Goal: Information Seeking & Learning: Learn about a topic

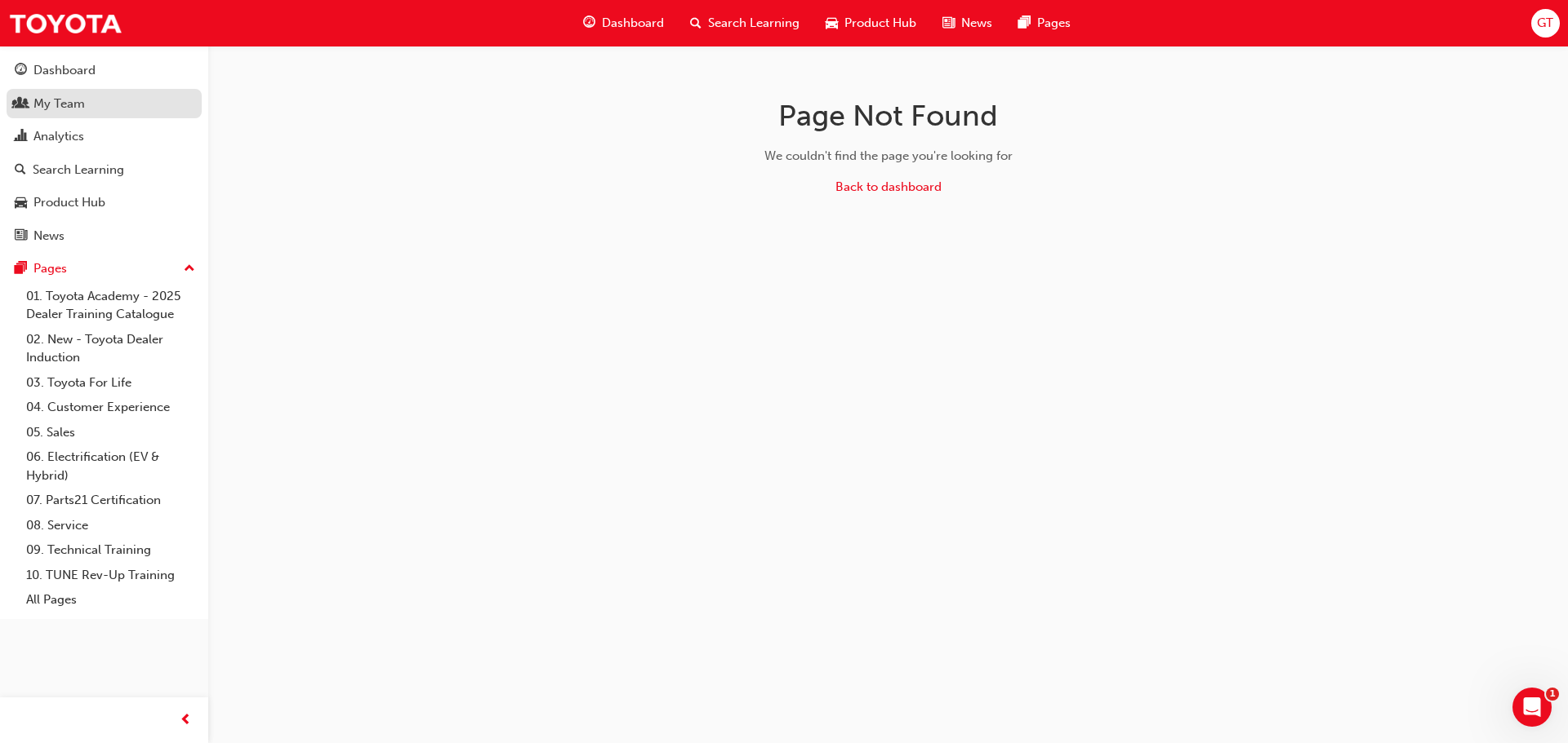
click at [101, 106] on div "My Team" at bounding box center [104, 104] width 179 height 20
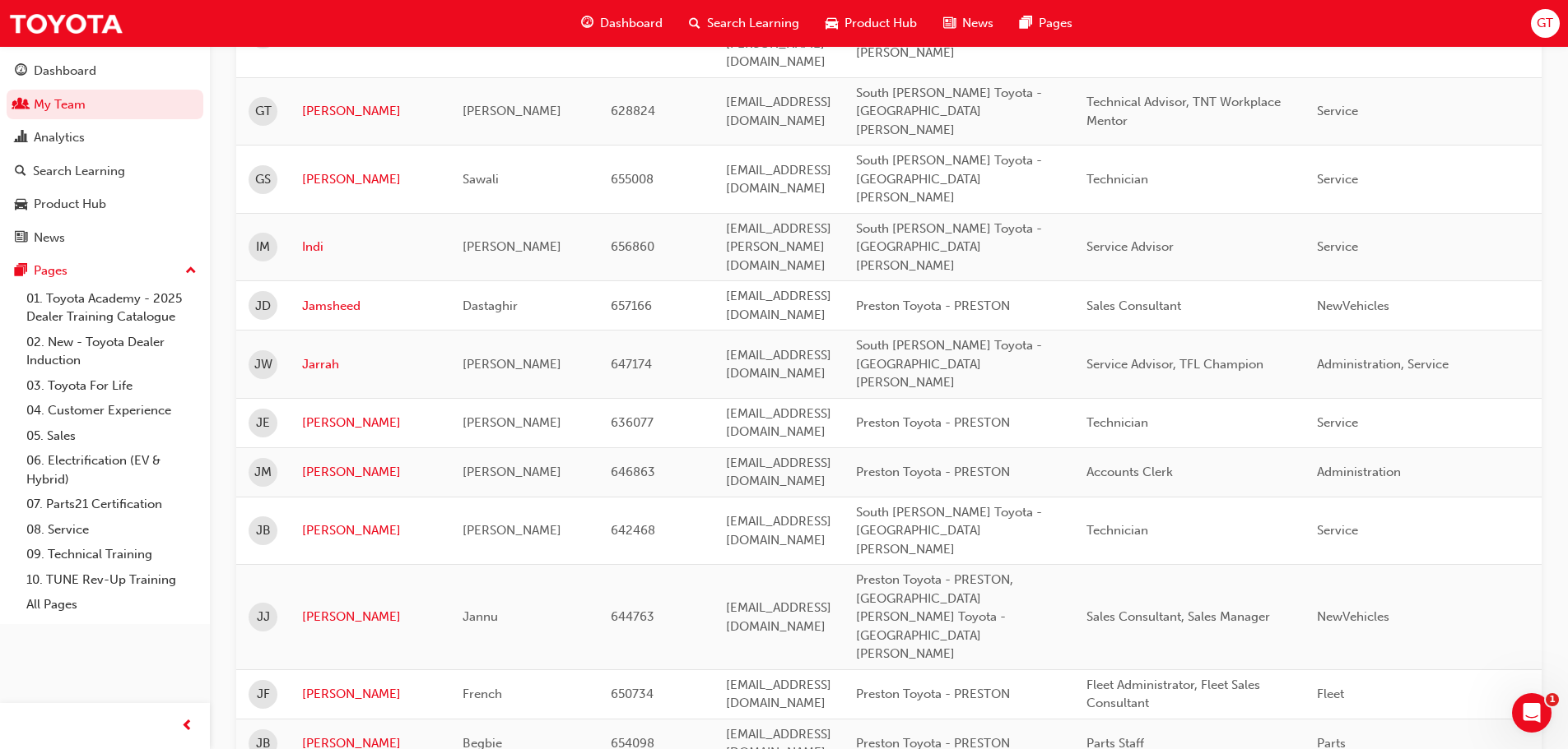
scroll to position [1645, 0]
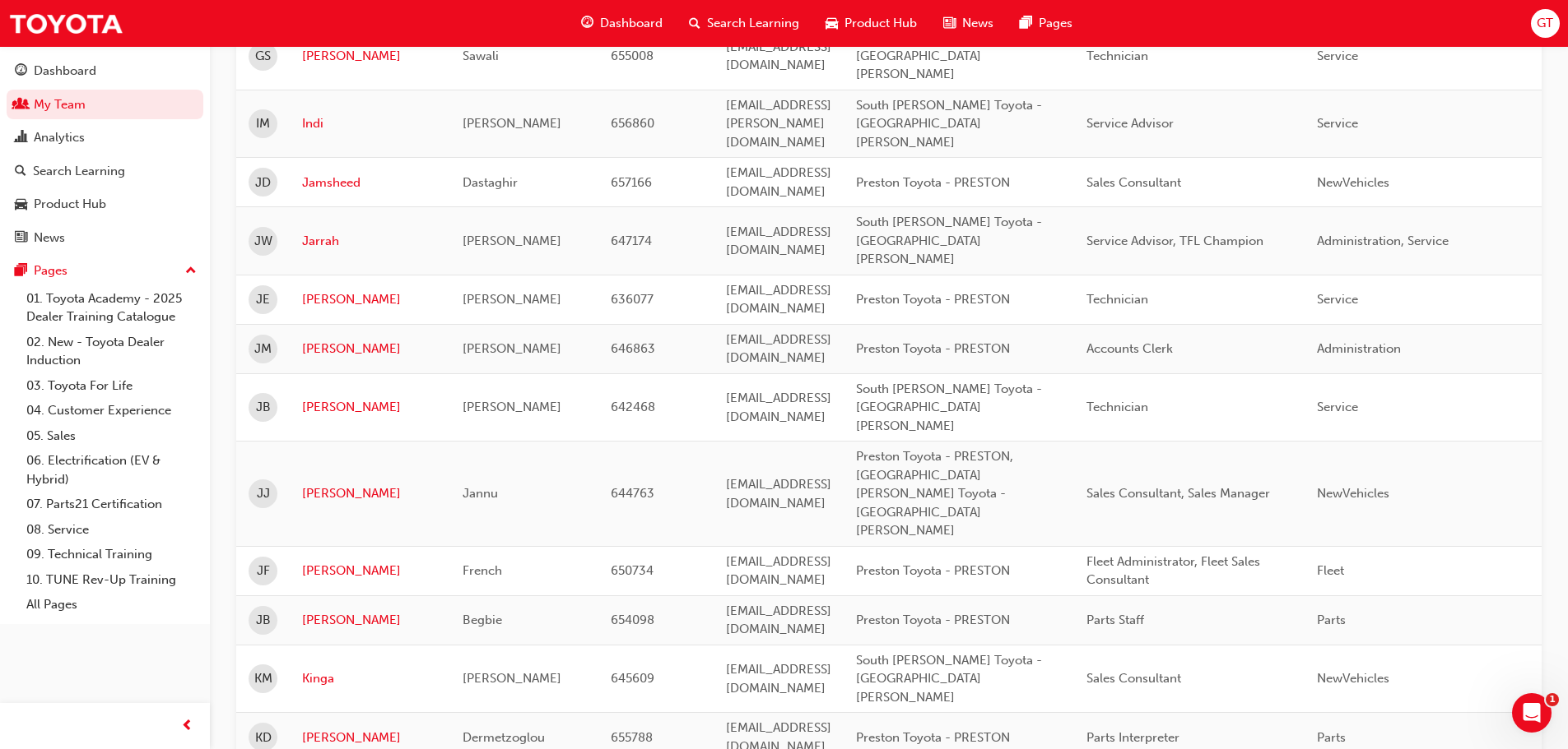
drag, startPoint x: 679, startPoint y: 600, endPoint x: 898, endPoint y: 585, distance: 219.5
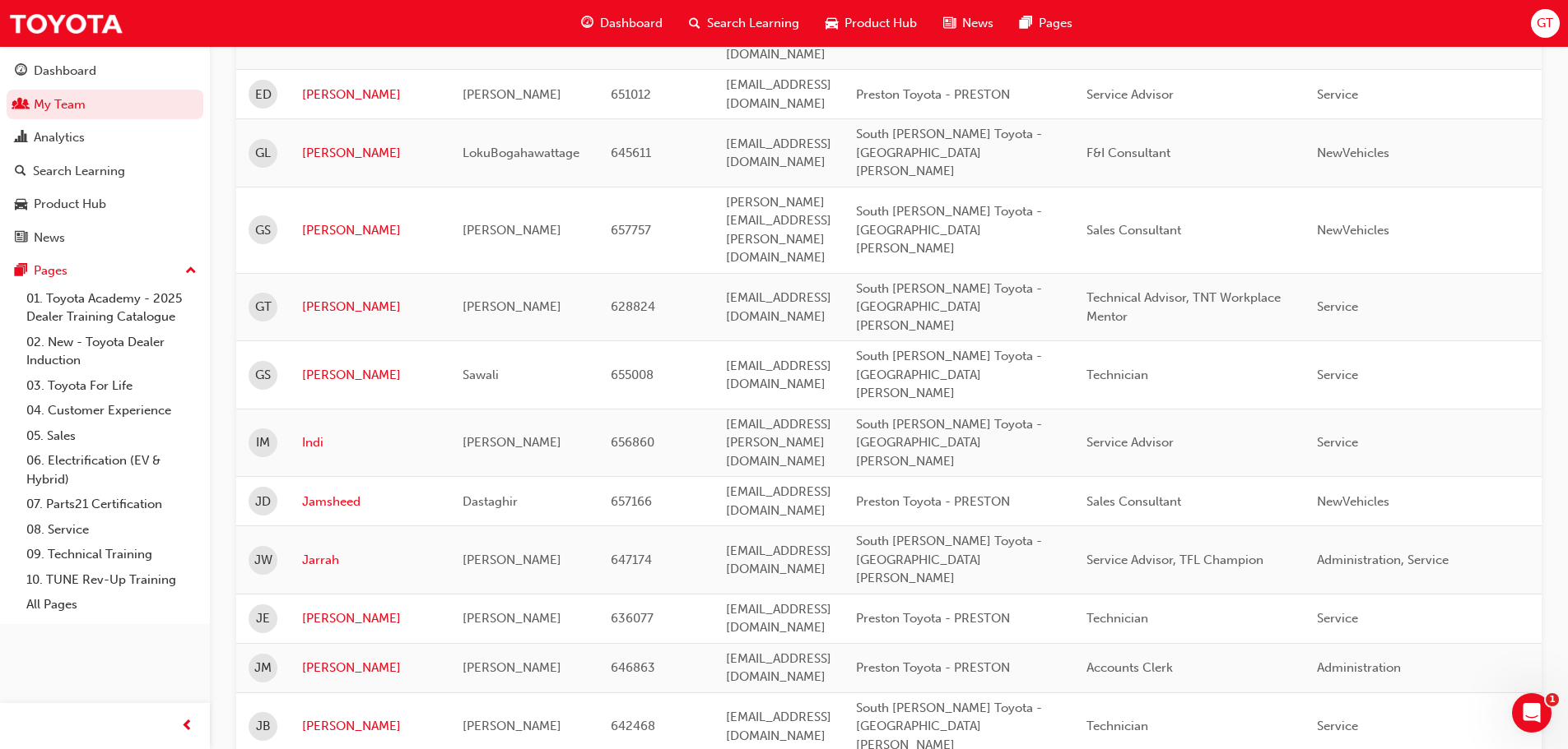
scroll to position [1316, 0]
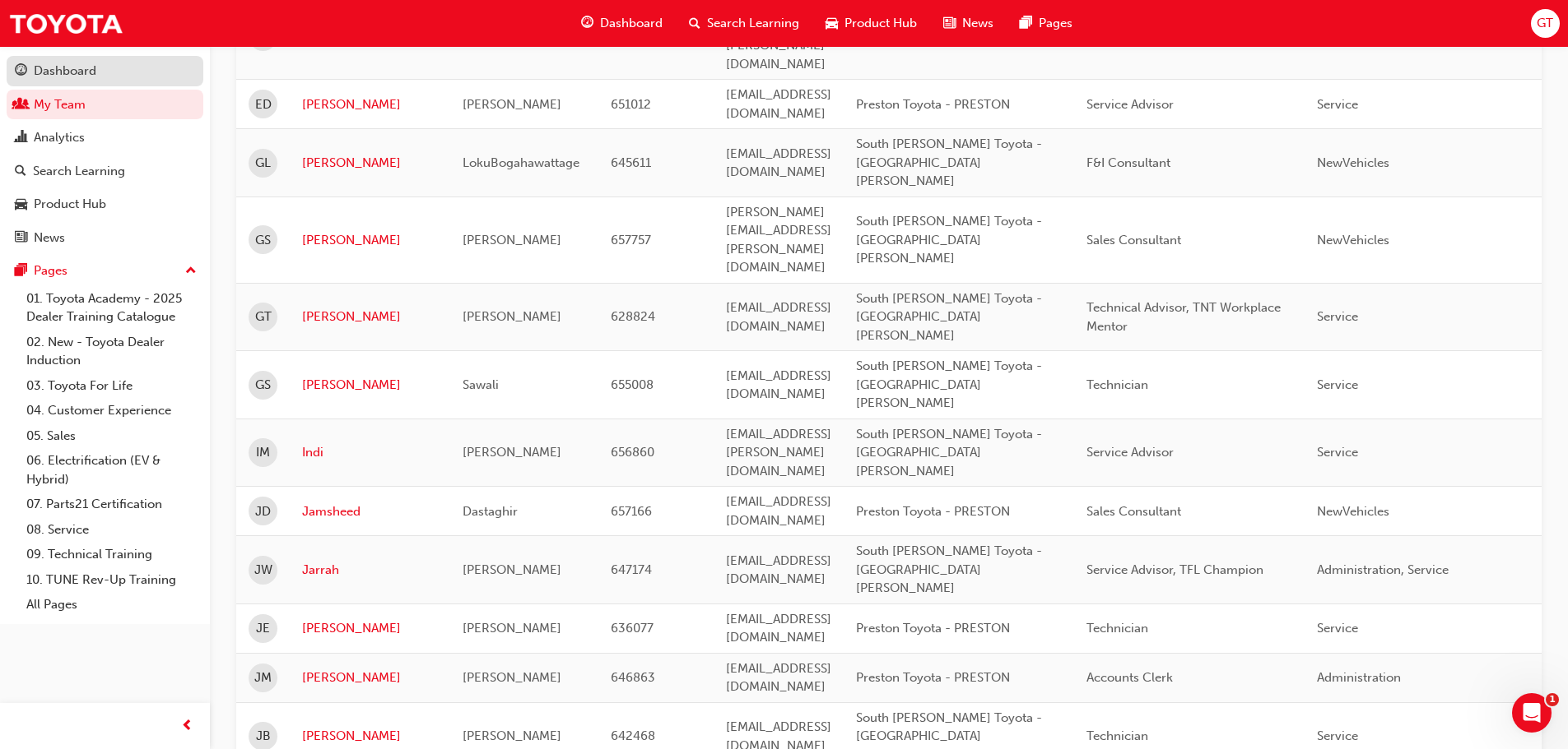
click at [71, 75] on div "Dashboard" at bounding box center [64, 71] width 62 height 19
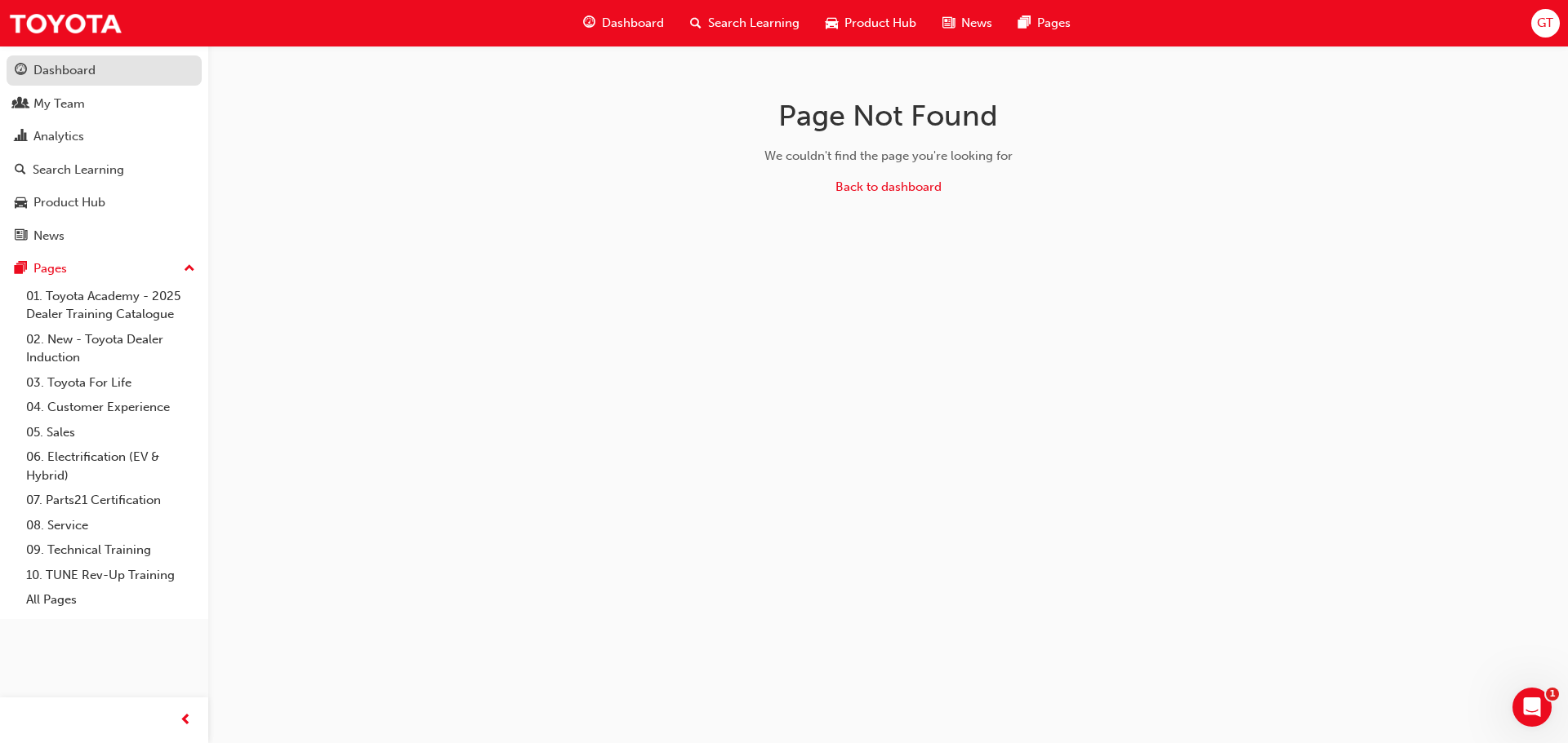
click at [79, 75] on div "Dashboard" at bounding box center [64, 71] width 62 height 19
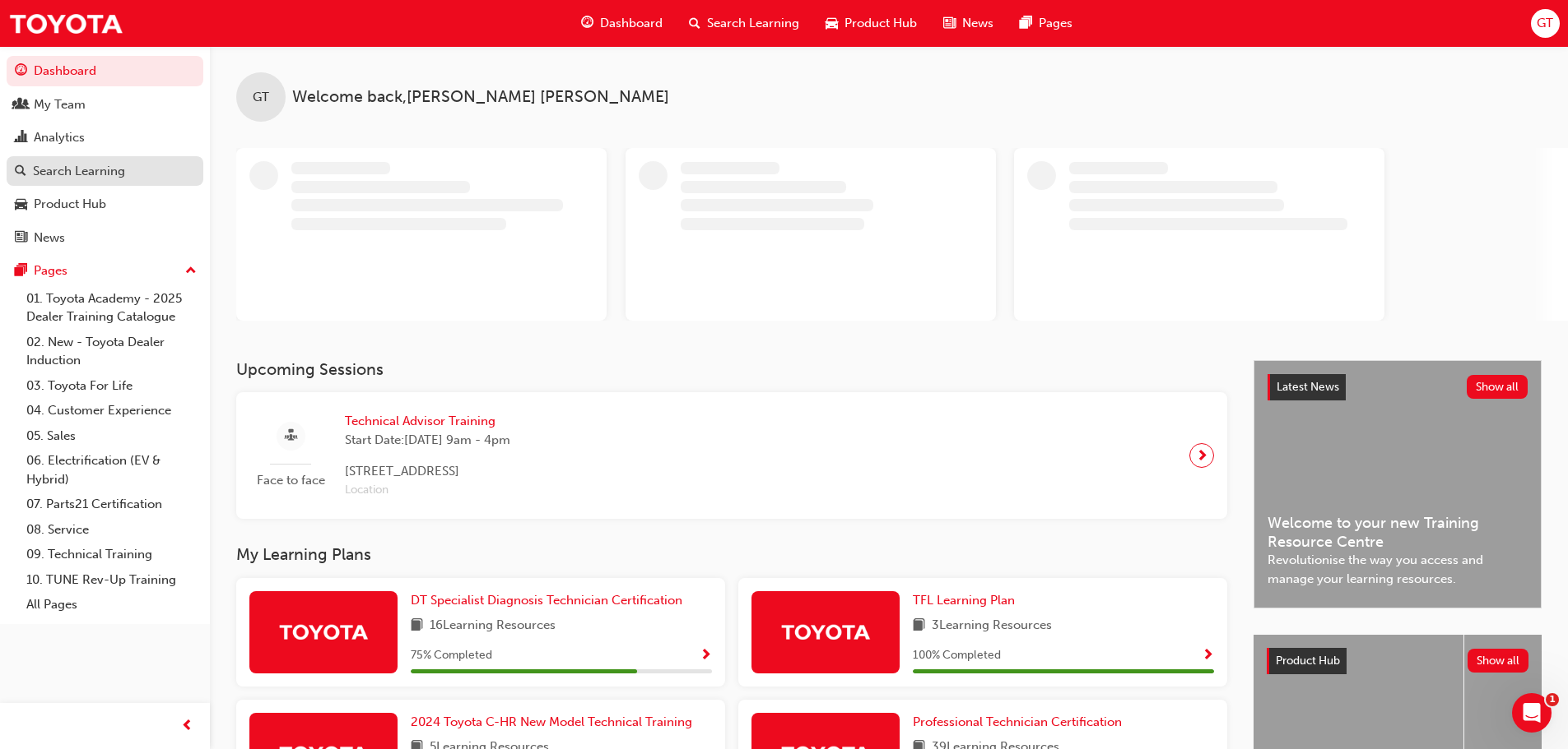
click at [52, 162] on div "Search Learning" at bounding box center [78, 171] width 92 height 19
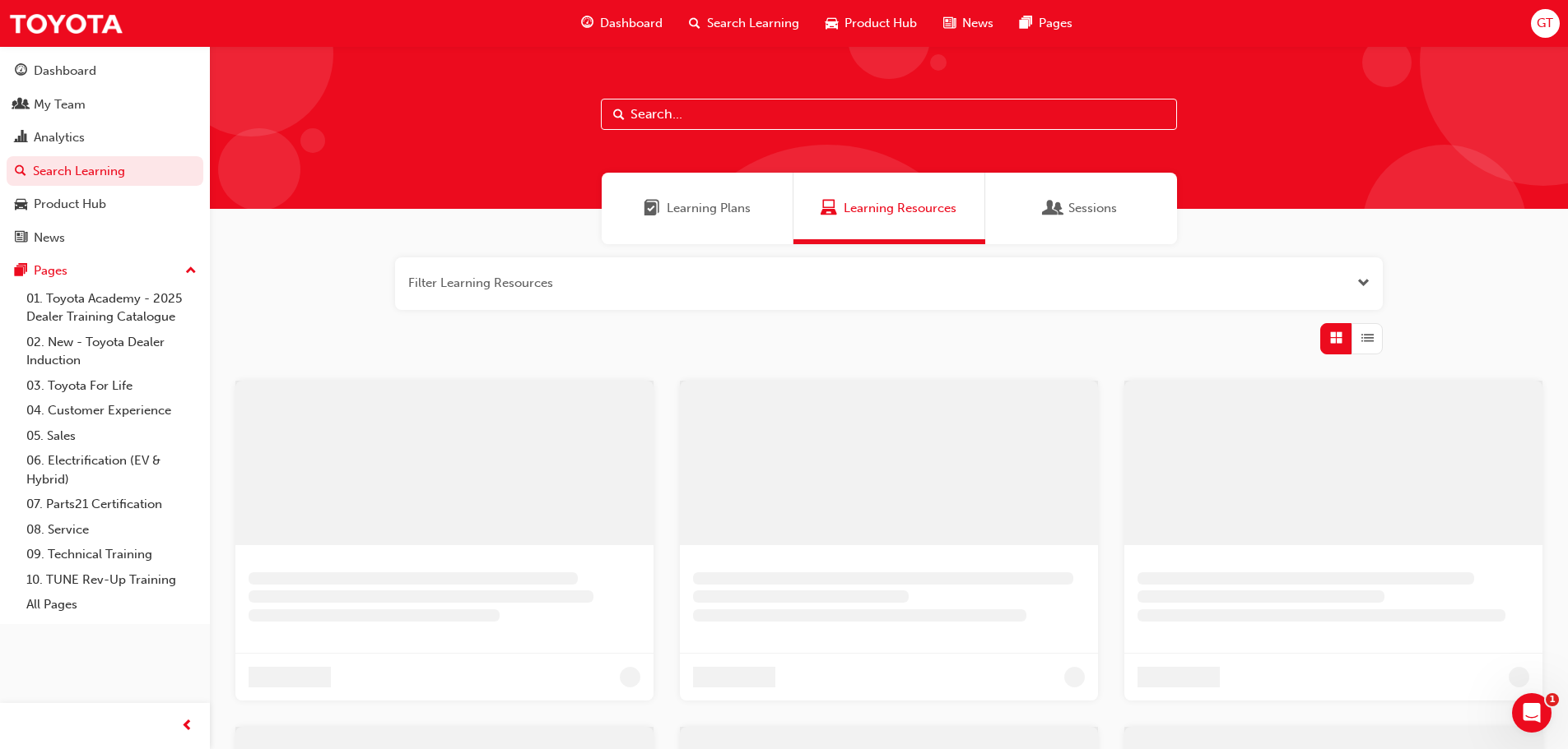
click at [748, 117] on input "text" at bounding box center [888, 114] width 576 height 32
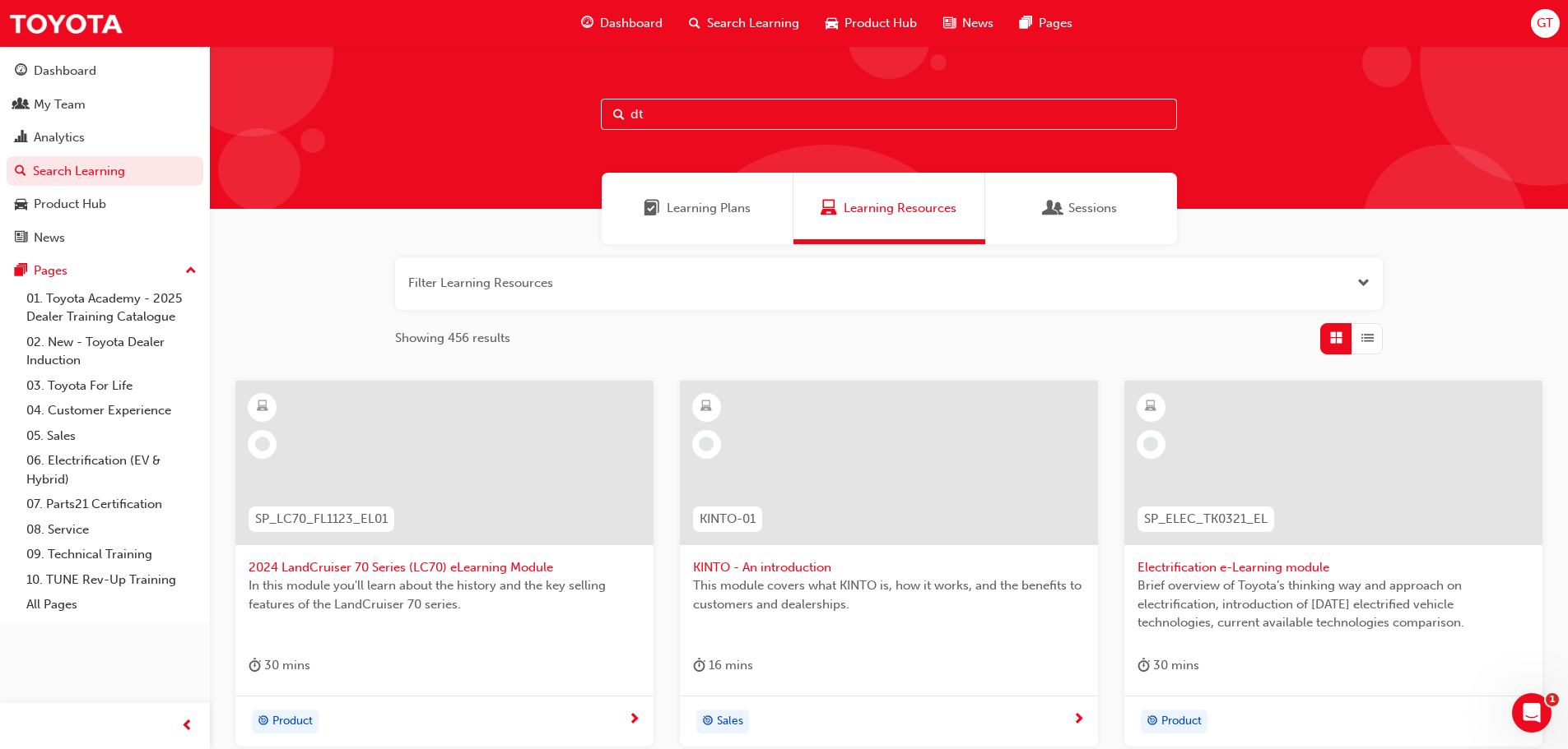
type input "dt"
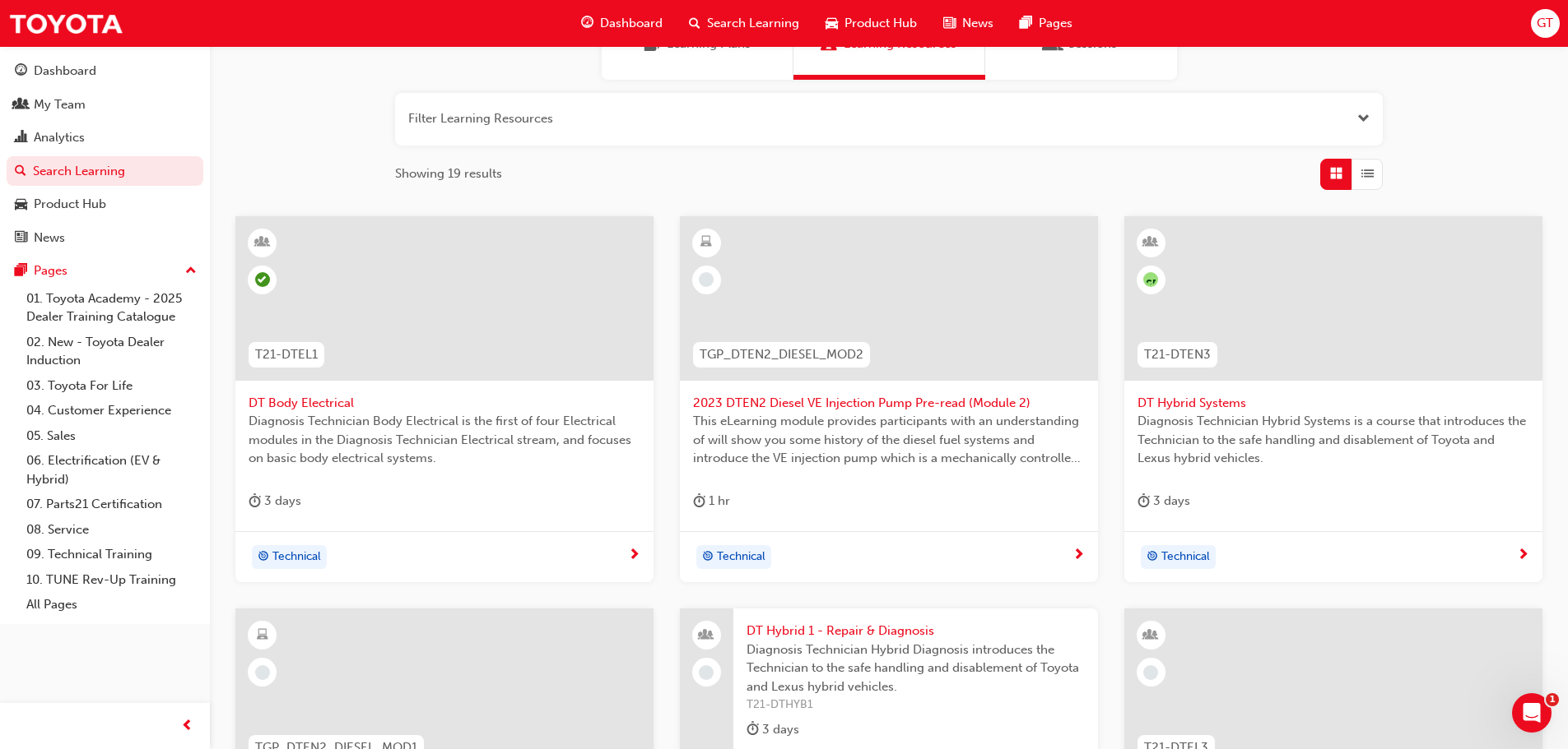
scroll to position [493, 0]
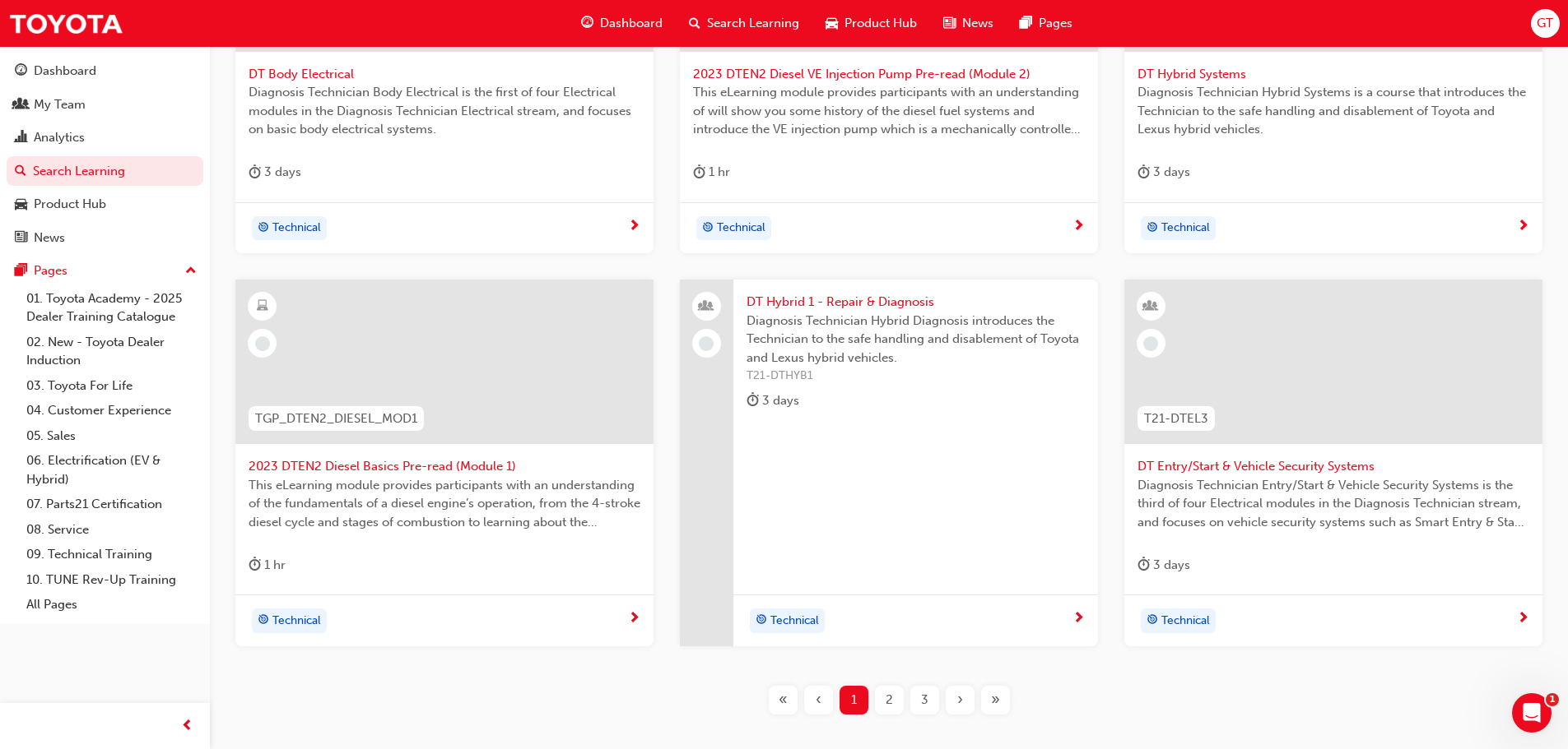
click at [889, 703] on span "2" at bounding box center [889, 701] width 7 height 19
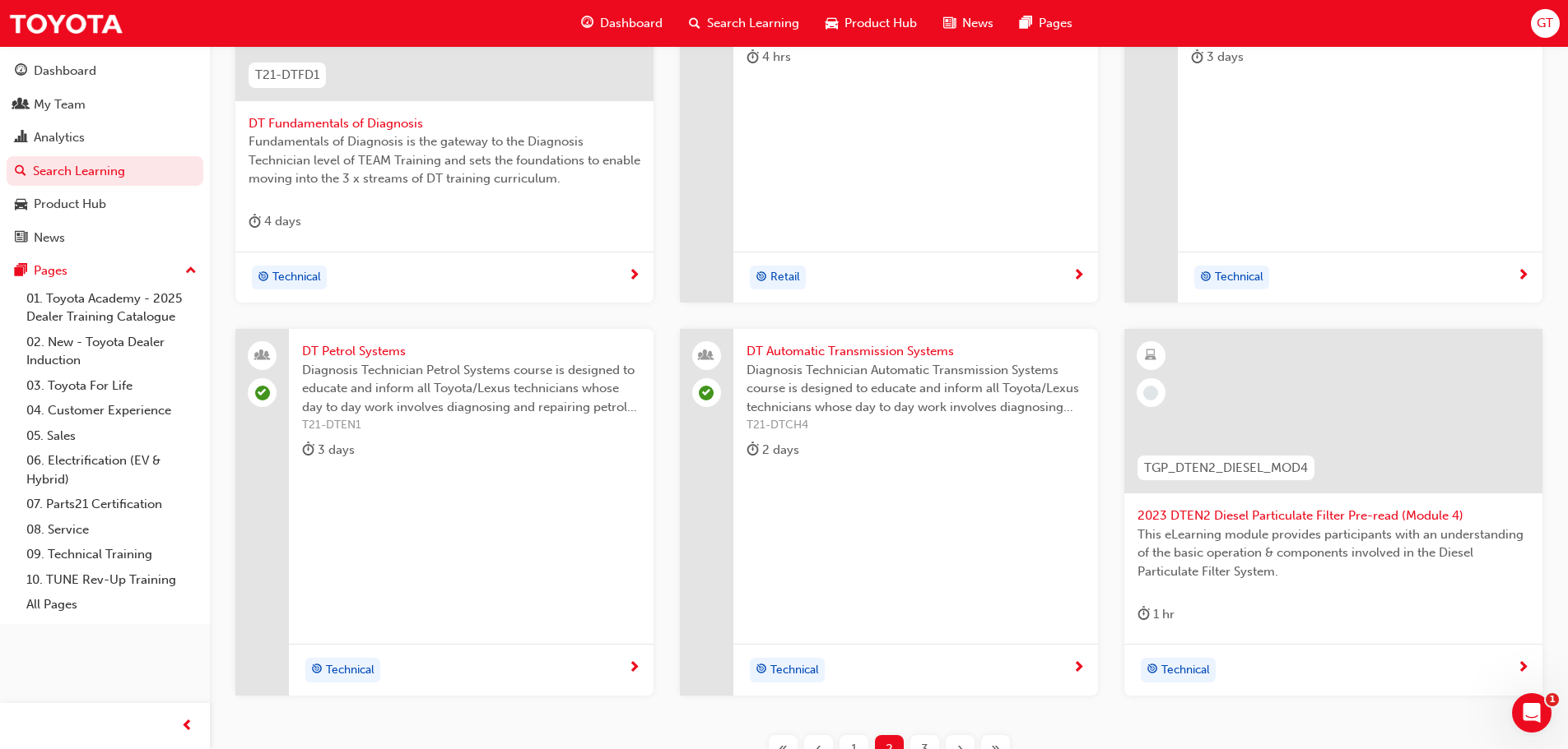
scroll to position [593, 0]
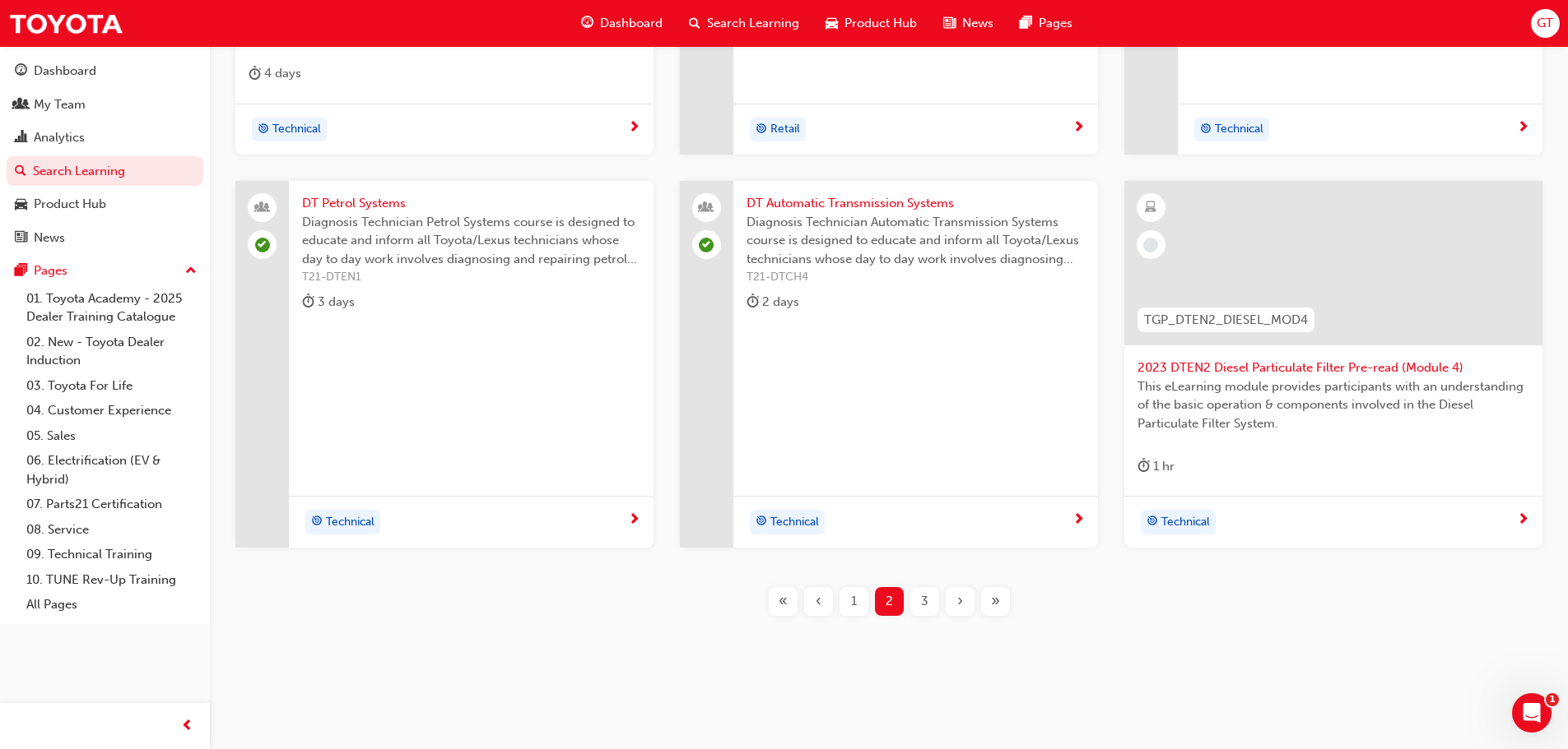
click at [911, 601] on div "3" at bounding box center [924, 601] width 29 height 29
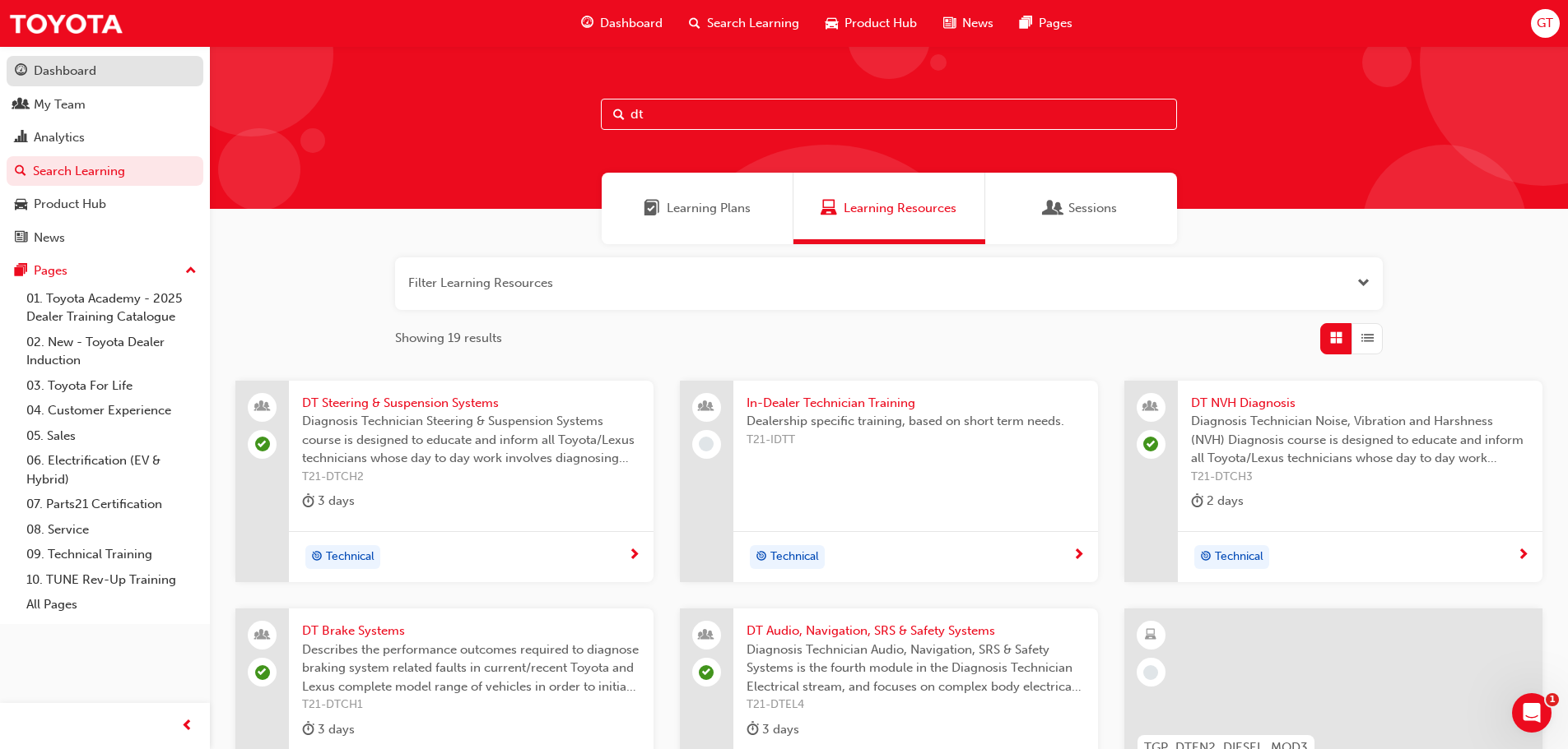
click at [55, 72] on div "Dashboard" at bounding box center [64, 71] width 62 height 19
